Goal: Task Accomplishment & Management: Use online tool/utility

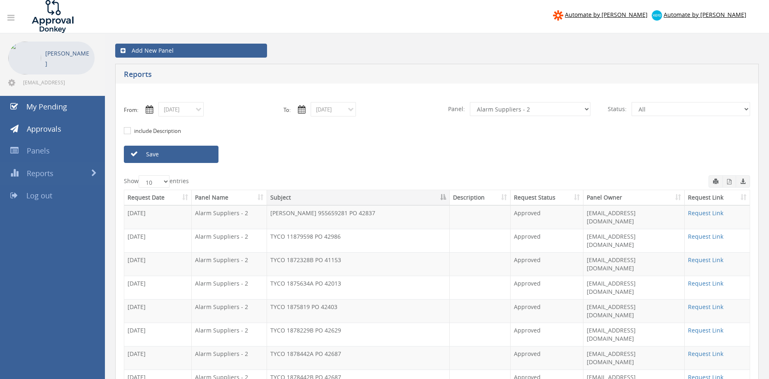
select select "number:9680"
click at [193, 114] on input "[DATE]" at bounding box center [180, 109] width 45 height 14
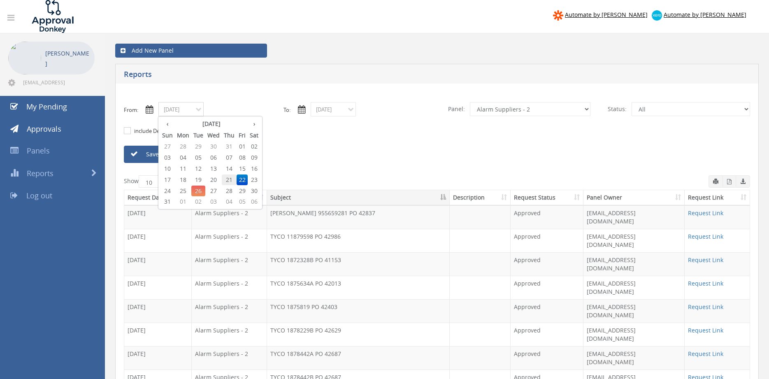
click at [230, 179] on span "21" at bounding box center [229, 179] width 15 height 11
type input "[DATE]"
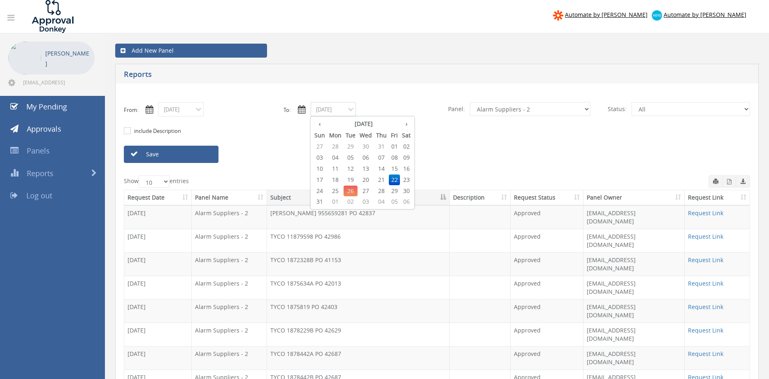
click at [329, 108] on input "[DATE]" at bounding box center [333, 109] width 45 height 14
click at [383, 178] on span "21" at bounding box center [381, 179] width 15 height 11
type input "[DATE]"
select select "number:9632"
click option "Suppliers" at bounding box center [0, 0] width 0 height 0
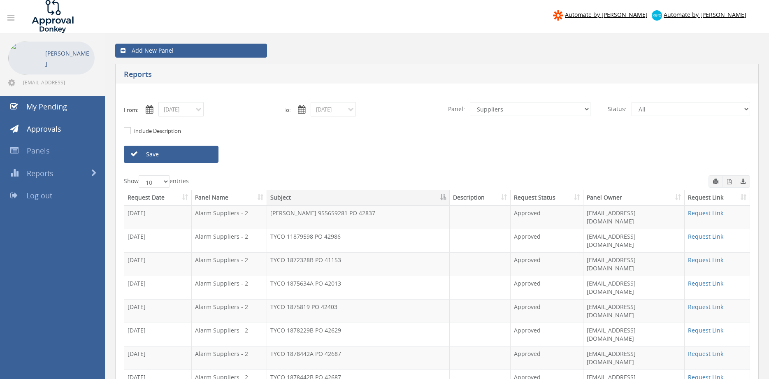
click at [205, 156] on link "Save" at bounding box center [171, 154] width 95 height 17
click at [181, 112] on input "[DATE]" at bounding box center [180, 109] width 45 height 14
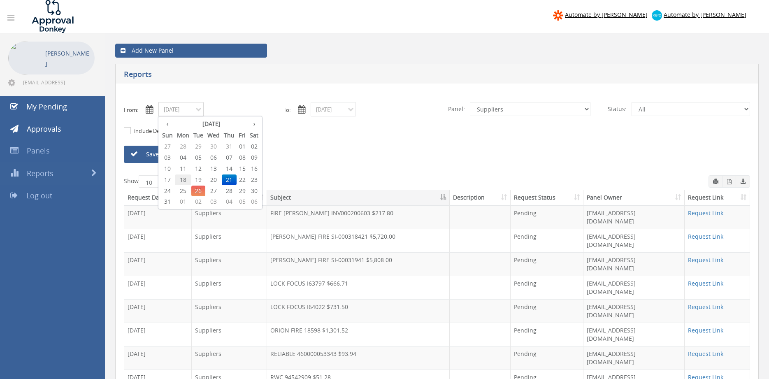
click at [186, 179] on span "18" at bounding box center [183, 179] width 16 height 11
type input "[DATE]"
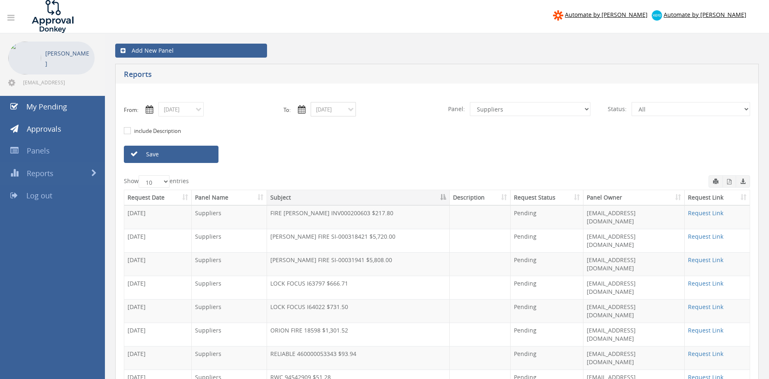
click at [339, 110] on input "[DATE]" at bounding box center [333, 109] width 45 height 14
drag, startPoint x: 336, startPoint y: 178, endPoint x: 403, endPoint y: 160, distance: 69.2
click at [336, 178] on span "18" at bounding box center [335, 179] width 16 height 11
type input "[DATE]"
select select "number:9744"
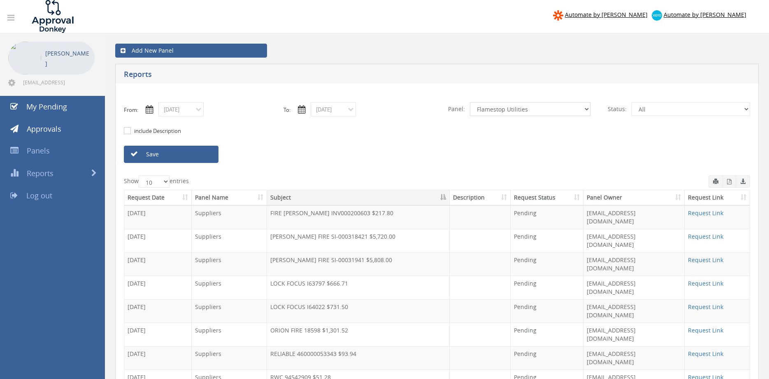
click option "Flamestop Utilities" at bounding box center [0, 0] width 0 height 0
click at [210, 157] on link "Save" at bounding box center [171, 154] width 95 height 17
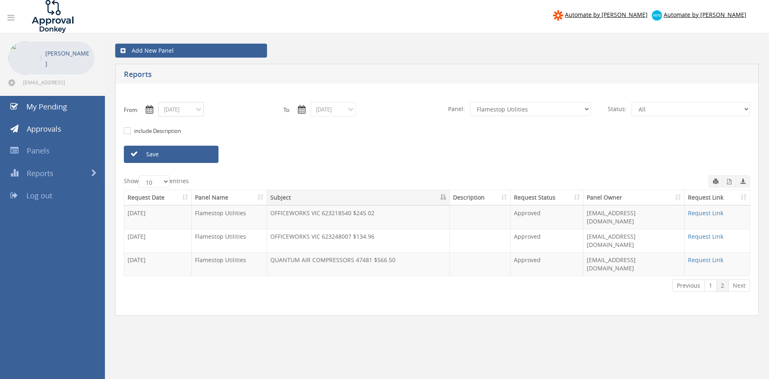
click at [187, 113] on input "[DATE]" at bounding box center [180, 109] width 45 height 14
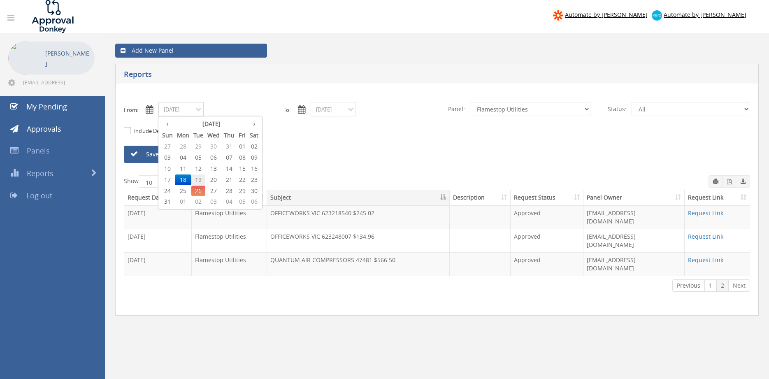
click at [202, 180] on span "19" at bounding box center [198, 179] width 14 height 11
type input "[DATE]"
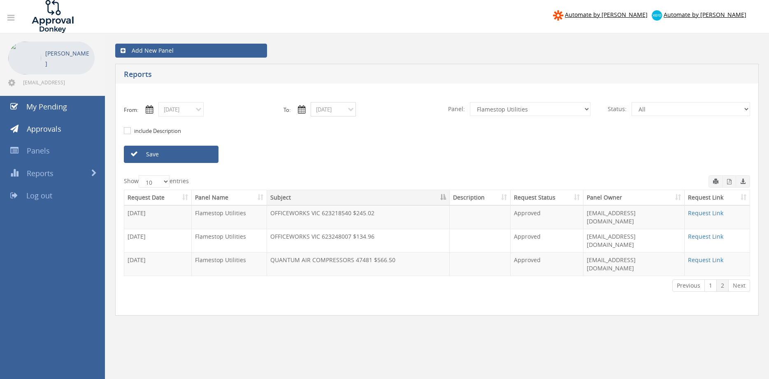
click at [328, 110] on input "[DATE]" at bounding box center [333, 109] width 45 height 14
click at [353, 177] on span "19" at bounding box center [351, 179] width 14 height 11
type input "[DATE]"
click at [210, 158] on link "Save" at bounding box center [171, 154] width 95 height 17
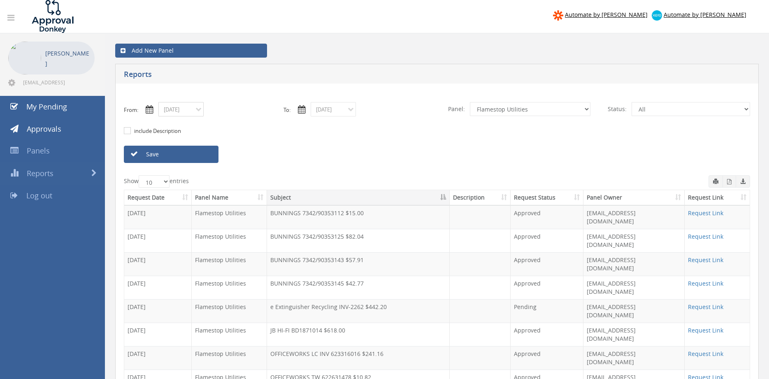
click at [195, 112] on input "[DATE]" at bounding box center [180, 109] width 45 height 14
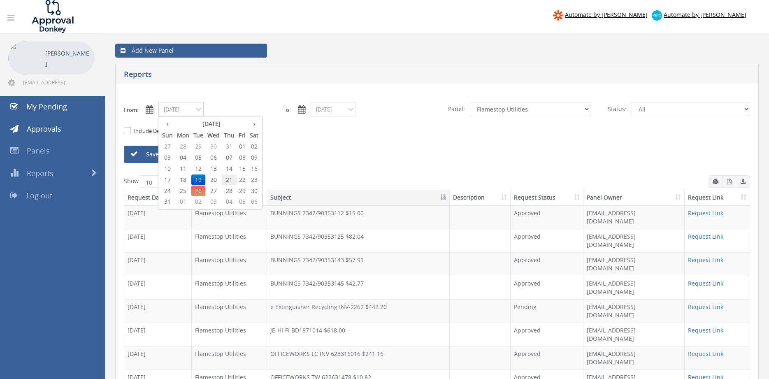
drag, startPoint x: 230, startPoint y: 180, endPoint x: 234, endPoint y: 177, distance: 4.7
click at [230, 180] on span "21" at bounding box center [229, 179] width 15 height 11
type input "[DATE]"
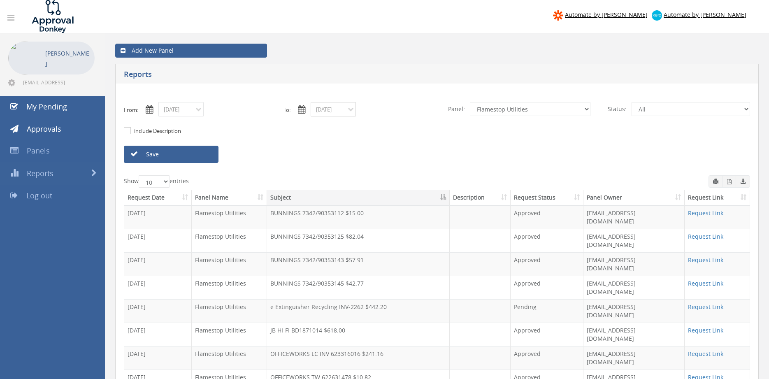
drag, startPoint x: 332, startPoint y: 108, endPoint x: 334, endPoint y: 114, distance: 6.6
click at [332, 108] on input "[DATE]" at bounding box center [333, 109] width 45 height 14
click at [381, 179] on span "21" at bounding box center [381, 179] width 15 height 11
type input "[DATE]"
click at [205, 156] on link "Save" at bounding box center [171, 154] width 95 height 17
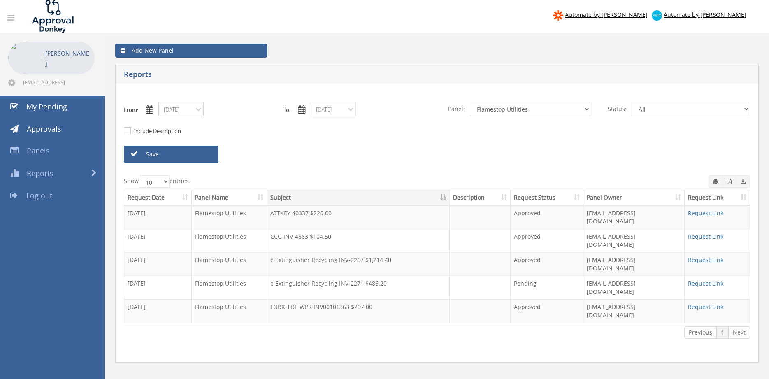
click at [177, 109] on input "[DATE]" at bounding box center [180, 109] width 45 height 14
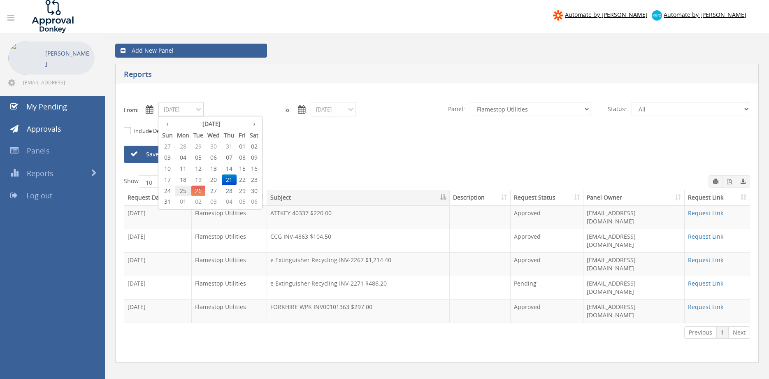
drag, startPoint x: 184, startPoint y: 190, endPoint x: 255, endPoint y: 151, distance: 80.1
click at [184, 190] on span "25" at bounding box center [183, 191] width 16 height 11
type input "[DATE]"
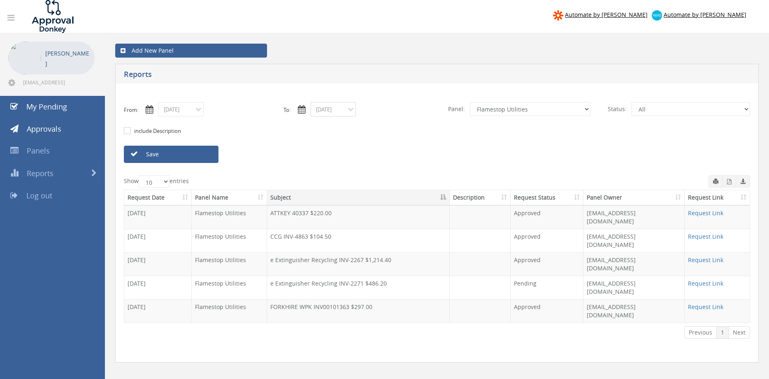
click at [323, 113] on input "[DATE]" at bounding box center [333, 109] width 45 height 14
click at [337, 190] on span "25" at bounding box center [335, 191] width 16 height 11
type input "[DATE]"
click at [194, 153] on link "Save" at bounding box center [171, 154] width 95 height 17
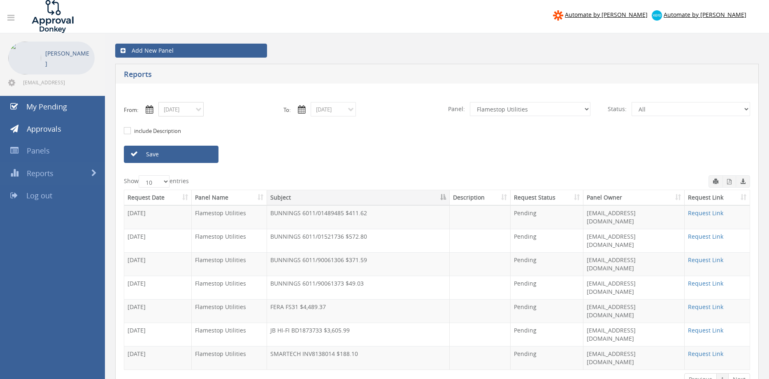
click at [176, 108] on input "[DATE]" at bounding box center [180, 109] width 45 height 14
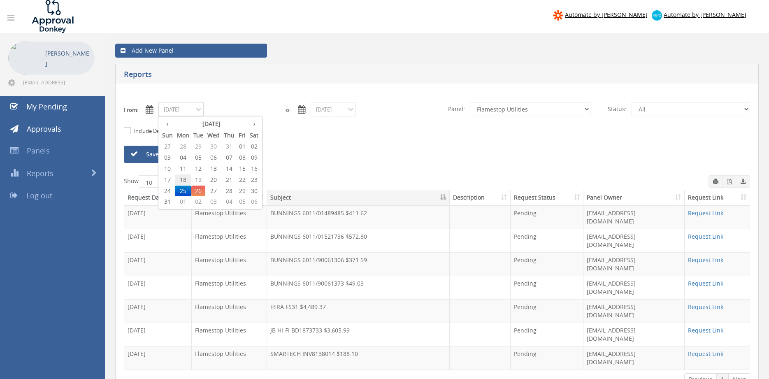
click at [183, 178] on span "18" at bounding box center [183, 179] width 16 height 11
type input "[DATE]"
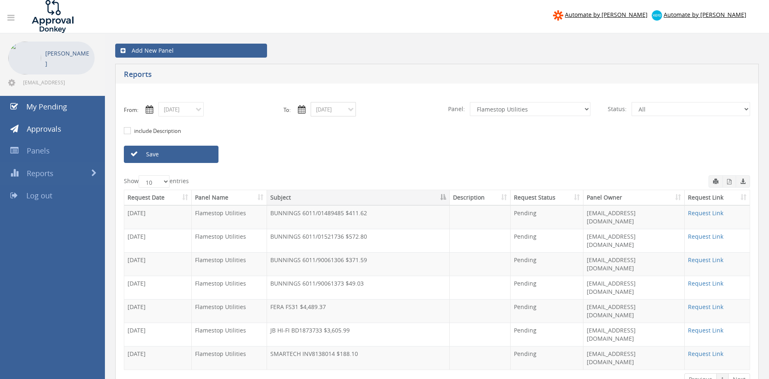
click at [330, 114] on input "[DATE]" at bounding box center [333, 109] width 45 height 14
click at [337, 180] on span "18" at bounding box center [335, 179] width 16 height 11
type input "[DATE]"
click at [470, 102] on select "All Alarm Credits RG - 3 NZ Utilities Cable and SAI Global NZ Alarms-1 NZ FX Pa…" at bounding box center [530, 109] width 121 height 14
select select "number:9739"
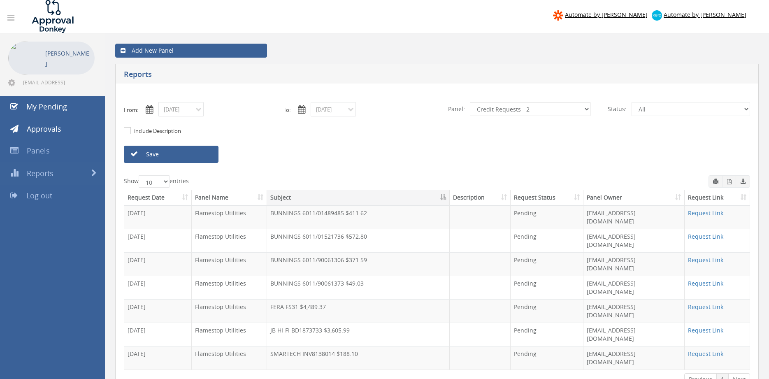
click option "Credit Requests - 2" at bounding box center [0, 0] width 0 height 0
click at [204, 155] on link "Save" at bounding box center [171, 154] width 95 height 17
